Goal: Task Accomplishment & Management: Manage account settings

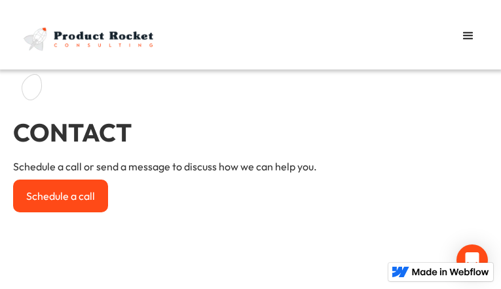
type input "Send"
